Goal: Transaction & Acquisition: Obtain resource

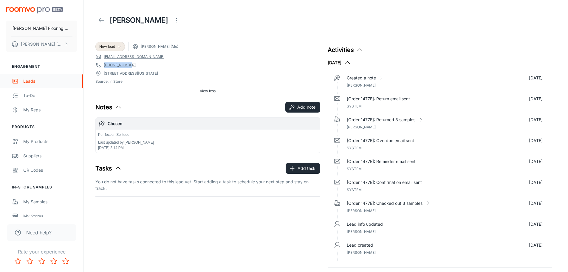
click at [25, 83] on div "Leads" at bounding box center [50, 81] width 54 height 7
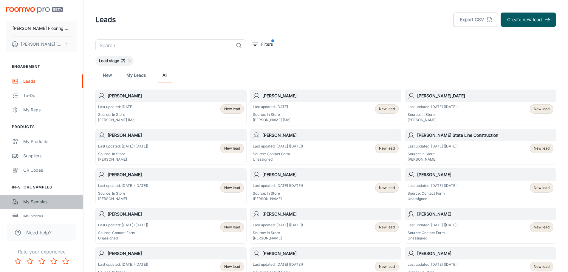
click at [38, 200] on div "My Samples" at bounding box center [50, 201] width 54 height 7
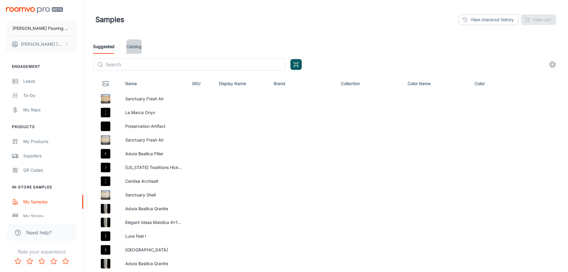
click at [136, 44] on link "Catalog" at bounding box center [133, 46] width 15 height 14
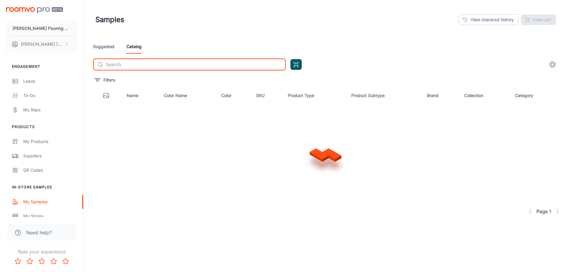
click at [152, 67] on input "text" at bounding box center [196, 64] width 180 height 12
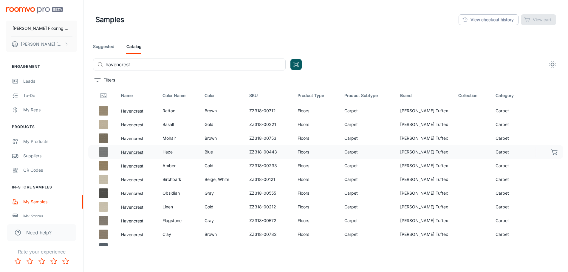
click at [129, 151] on button "Havencrest" at bounding box center [132, 152] width 22 height 7
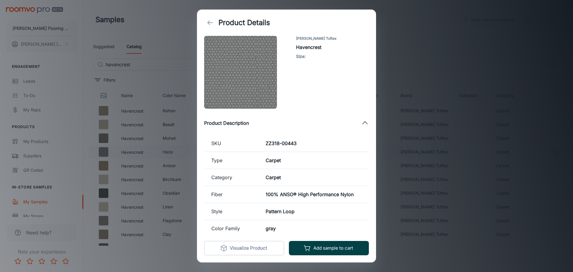
click at [341, 248] on button "Add sample to cart" at bounding box center [329, 248] width 80 height 14
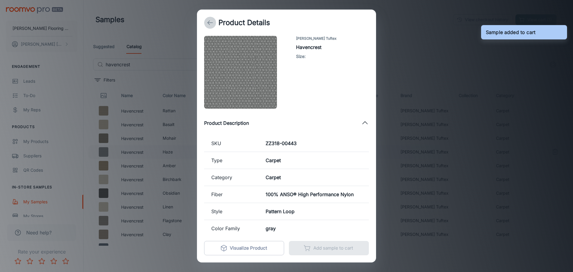
click at [213, 24] on icon "back" at bounding box center [209, 22] width 7 height 7
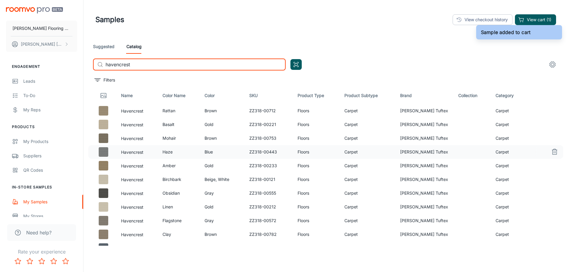
click at [157, 64] on input "havencrest" at bounding box center [196, 64] width 180 height 12
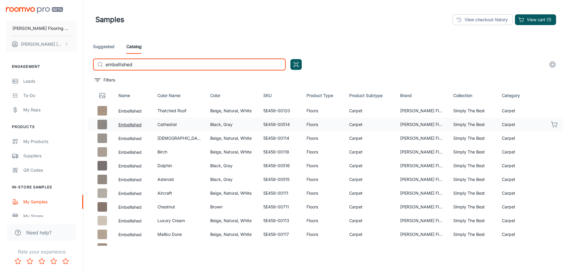
click at [139, 123] on button "Embellished" at bounding box center [129, 124] width 23 height 7
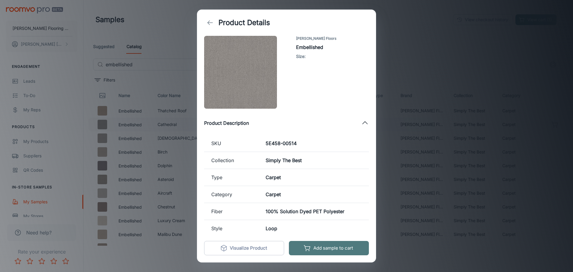
click at [327, 248] on button "Add sample to cart" at bounding box center [329, 248] width 80 height 14
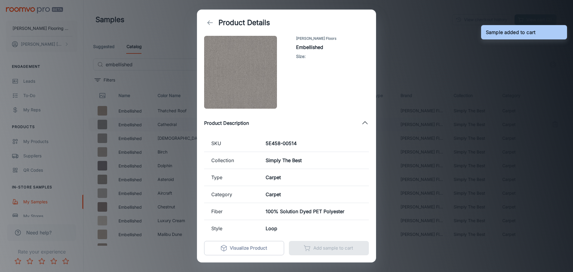
click at [211, 23] on icon "back" at bounding box center [209, 22] width 7 height 7
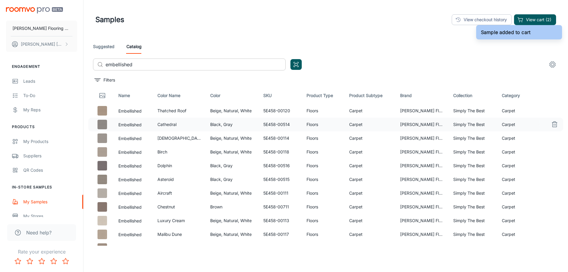
click at [139, 64] on input "embellished" at bounding box center [196, 64] width 180 height 12
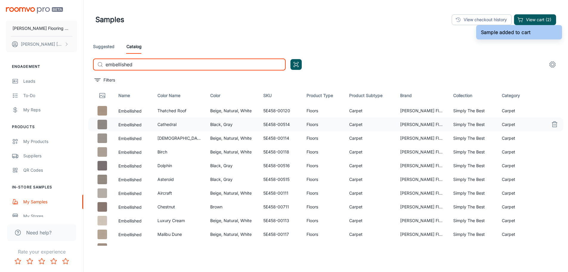
click at [139, 64] on input "embellished" at bounding box center [196, 64] width 180 height 12
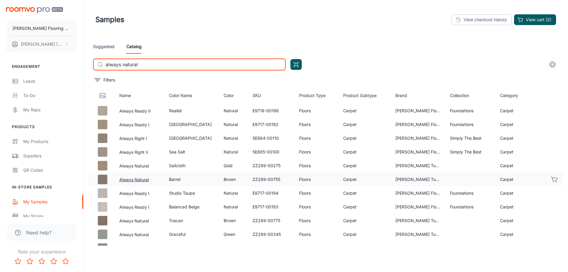
click at [141, 180] on button "Always Natural" at bounding box center [134, 179] width 30 height 7
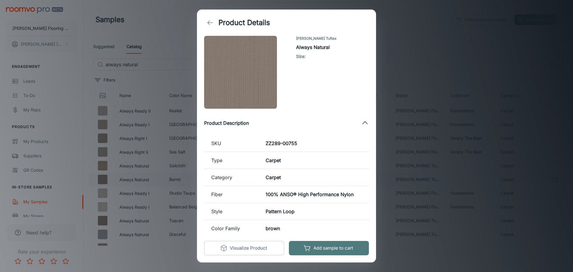
click at [335, 248] on button "Add sample to cart" at bounding box center [329, 248] width 80 height 14
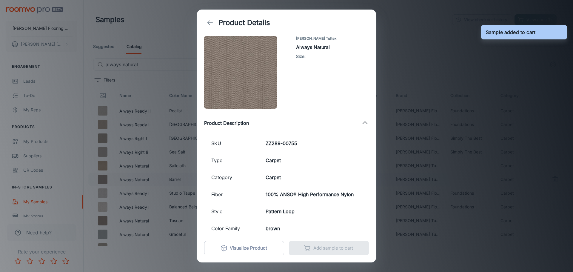
click at [211, 21] on icon "back" at bounding box center [209, 22] width 7 height 7
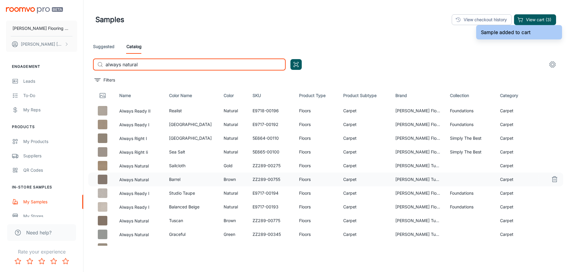
drag, startPoint x: 144, startPoint y: 62, endPoint x: 89, endPoint y: 64, distance: 54.9
click at [89, 64] on div "Suggested Catalog ​ always natural ​" at bounding box center [325, 57] width 475 height 36
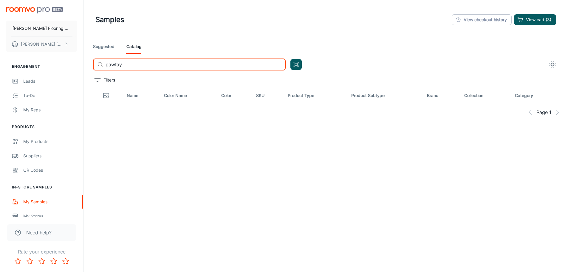
click at [115, 63] on input "pawtay" at bounding box center [196, 64] width 180 height 12
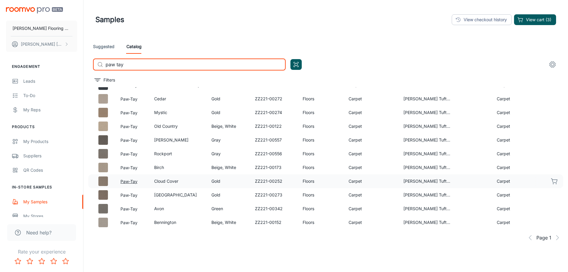
scroll to position [40, 0]
click at [133, 208] on button "Paw-Tay" at bounding box center [129, 208] width 17 height 7
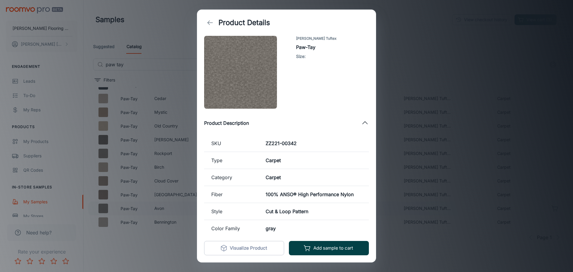
click at [333, 247] on button "Add sample to cart" at bounding box center [329, 248] width 80 height 14
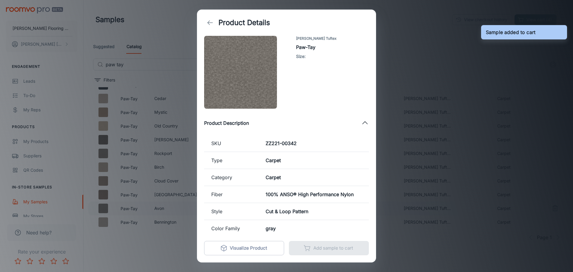
click at [211, 26] on icon "back" at bounding box center [209, 22] width 7 height 7
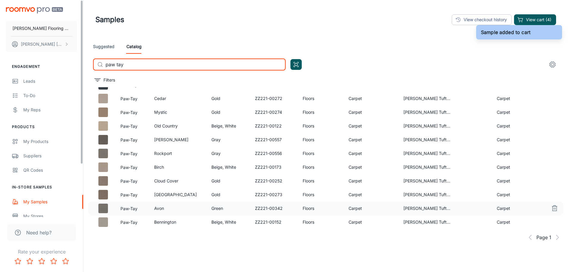
drag, startPoint x: 99, startPoint y: 64, endPoint x: 58, endPoint y: 65, distance: 40.6
click at [58, 65] on div "[PERSON_NAME] Flooring Center [PERSON_NAME] Engagement Leads To-do My Reps Prod…" at bounding box center [284, 151] width 568 height 302
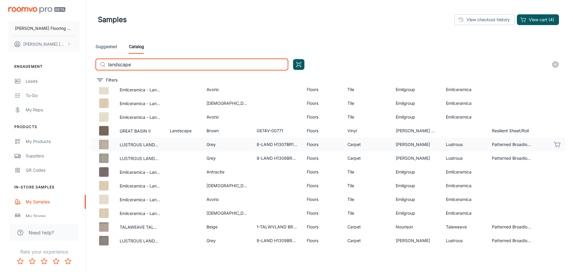
scroll to position [89, 0]
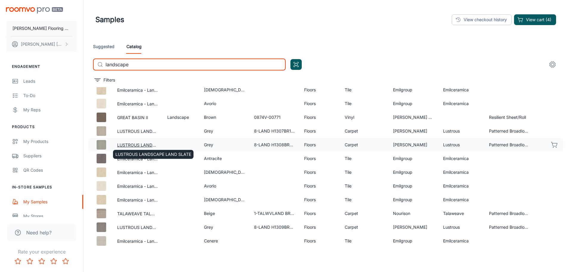
type input "landscape"
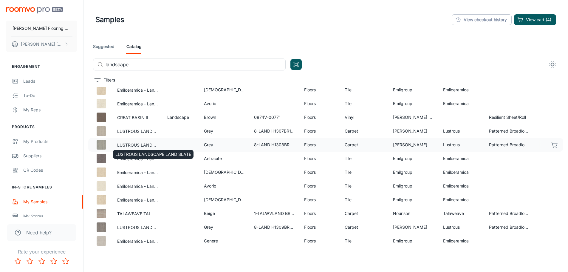
click at [143, 144] on button "LUSTROUS LANDSCAPE LAND SLATE" at bounding box center [137, 145] width 41 height 7
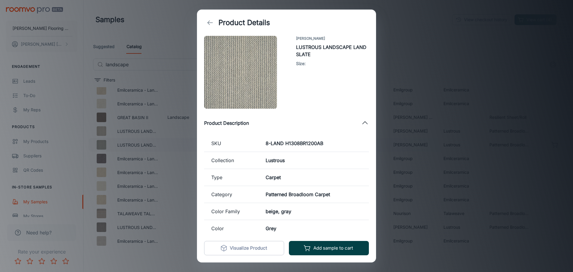
click at [330, 247] on button "Add sample to cart" at bounding box center [329, 248] width 80 height 14
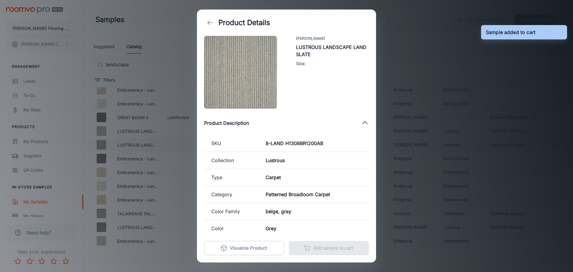
click at [209, 22] on icon "back" at bounding box center [209, 22] width 7 height 7
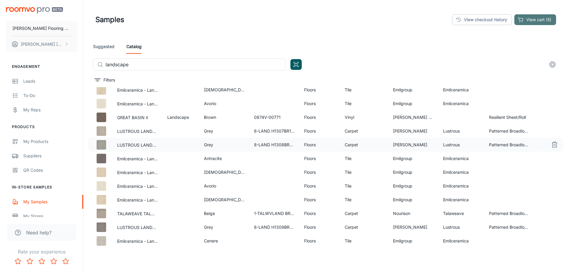
click at [532, 20] on button "View cart (5)" at bounding box center [536, 19] width 42 height 11
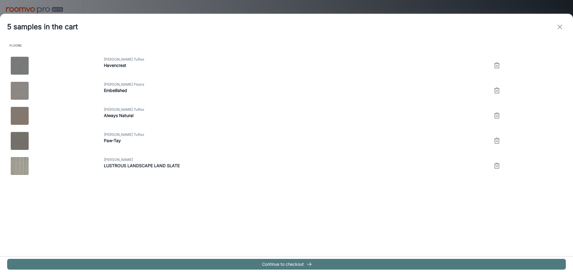
click at [296, 264] on button "Continue to checkout" at bounding box center [286, 264] width 558 height 11
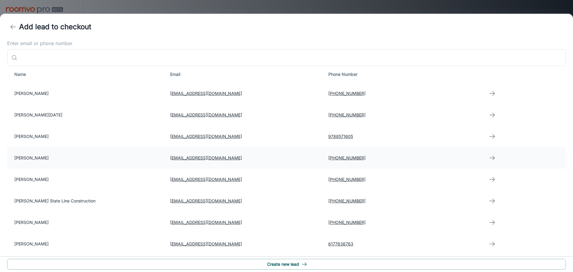
click at [29, 157] on td "[PERSON_NAME]" at bounding box center [86, 157] width 158 height 21
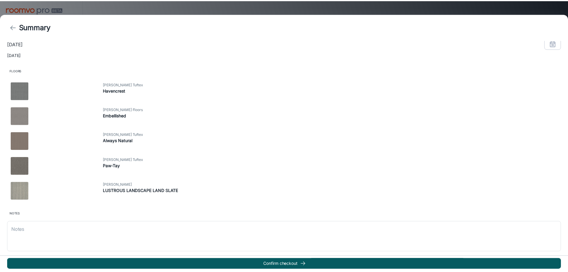
scroll to position [128, 0]
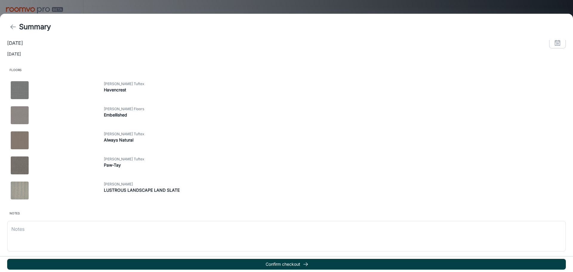
click at [294, 263] on button "Confirm checkout" at bounding box center [286, 264] width 558 height 11
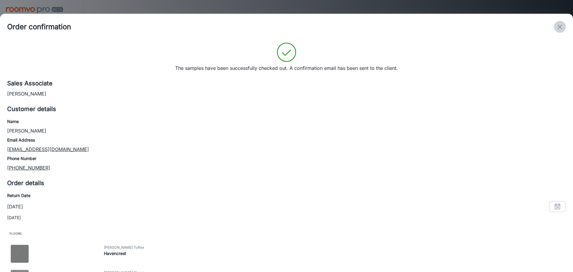
click at [560, 28] on icon "exit" at bounding box center [559, 26] width 7 height 7
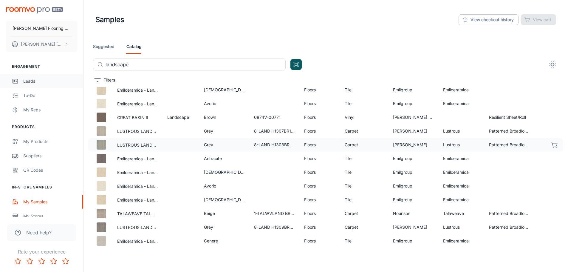
click at [30, 81] on div "Leads" at bounding box center [50, 81] width 54 height 7
